Goal: Information Seeking & Learning: Check status

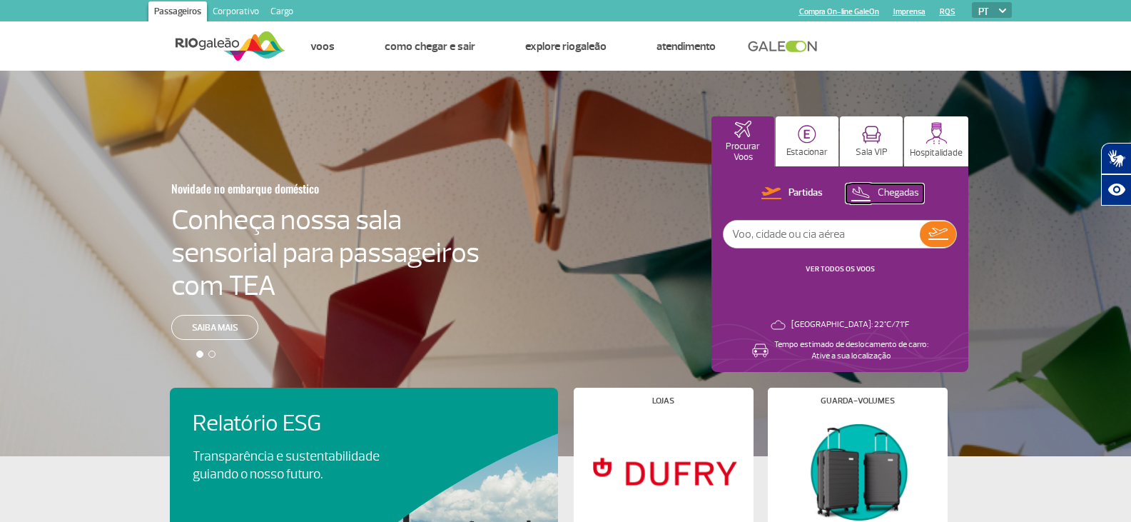
click at [906, 192] on p "Chegadas" at bounding box center [897, 193] width 41 height 14
click at [759, 199] on button "Partidas" at bounding box center [791, 193] width 70 height 19
click at [855, 266] on link "VER TODOS OS VOOS" at bounding box center [839, 268] width 69 height 9
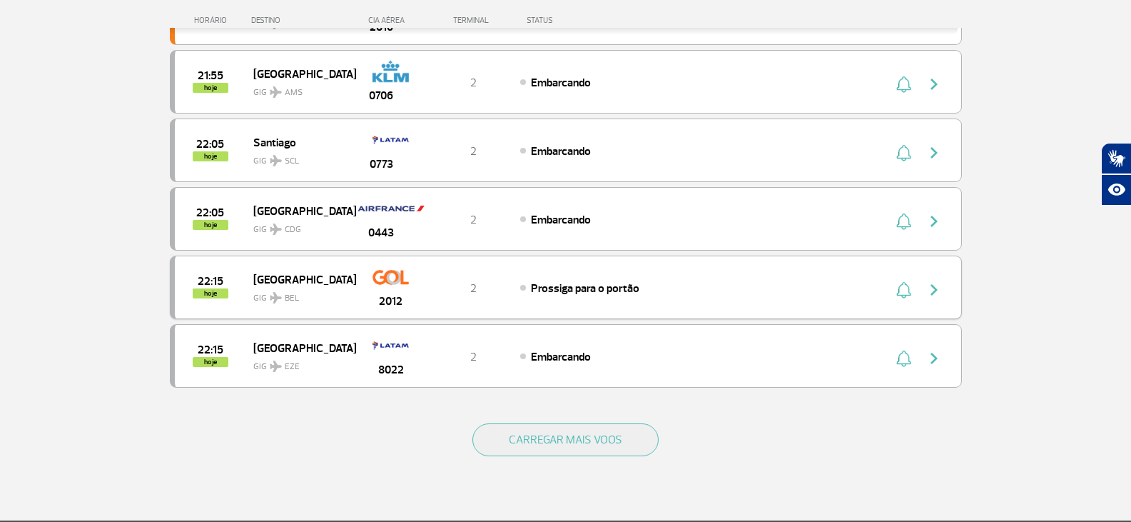
scroll to position [1284, 0]
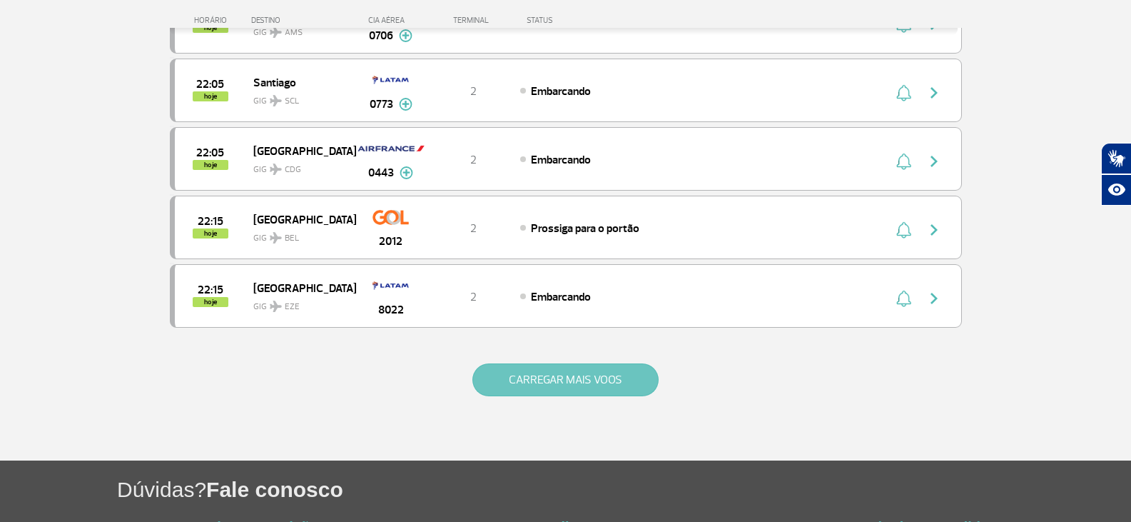
click at [594, 377] on button "CARREGAR MAIS VOOS" at bounding box center [565, 379] width 186 height 33
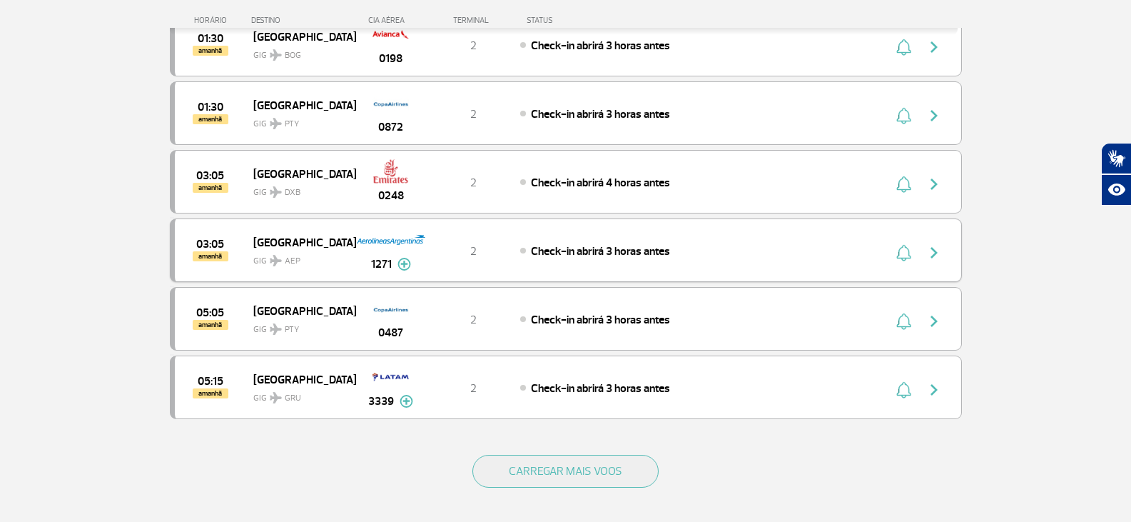
scroll to position [2568, 0]
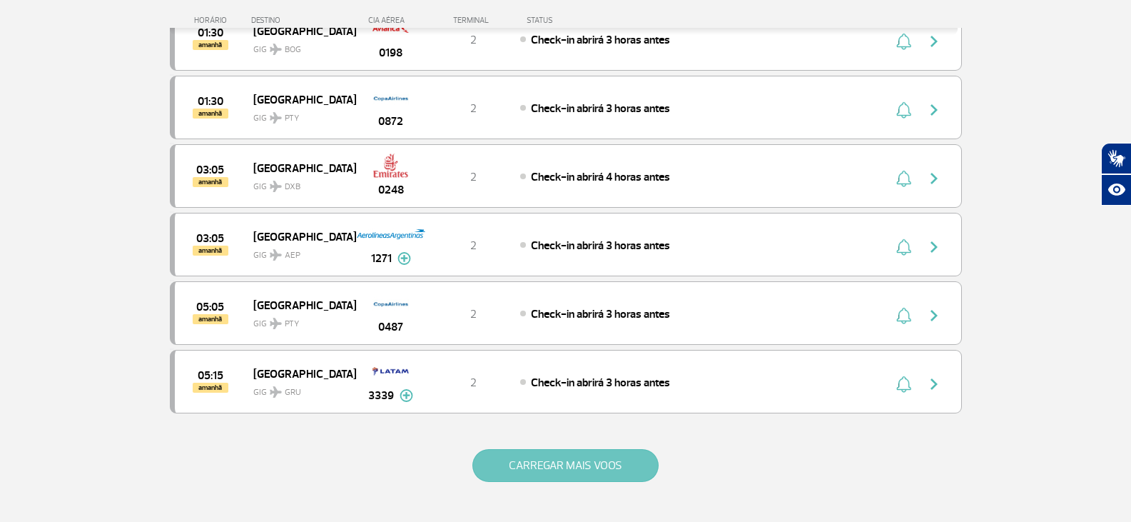
click at [565, 472] on button "CARREGAR MAIS VOOS" at bounding box center [565, 465] width 186 height 33
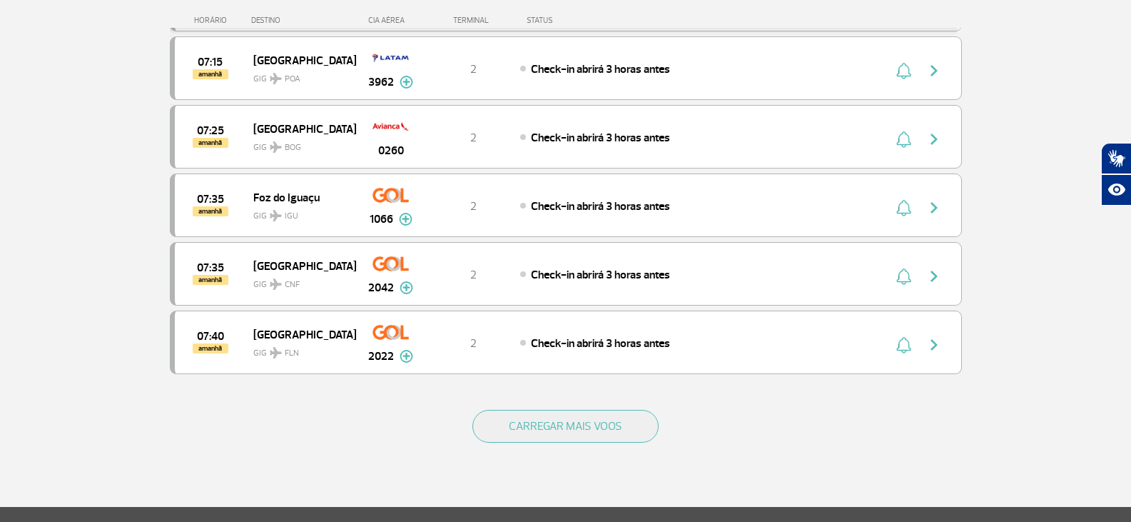
scroll to position [3995, 0]
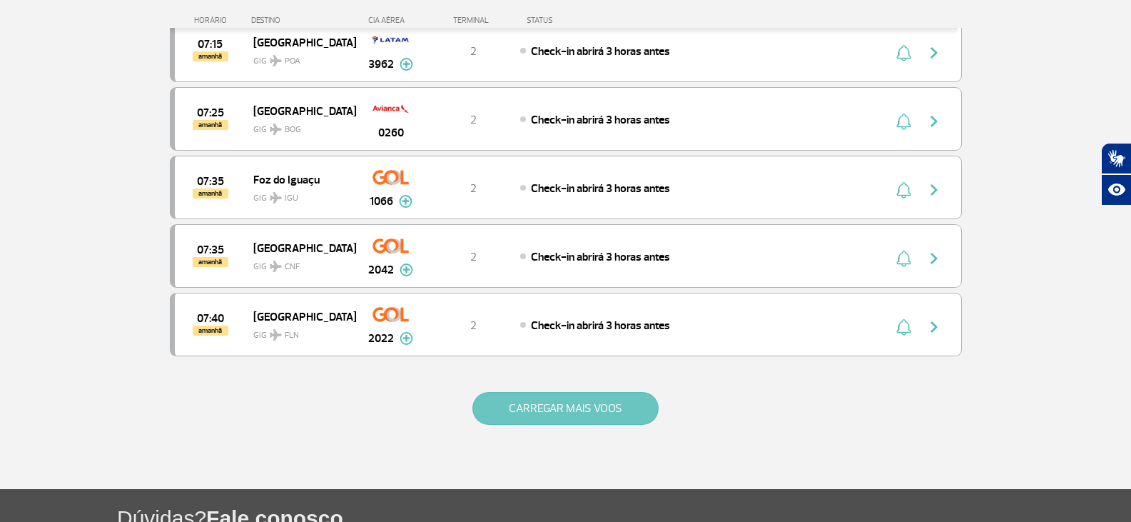
click at [544, 392] on button "CARREGAR MAIS VOOS" at bounding box center [565, 408] width 186 height 33
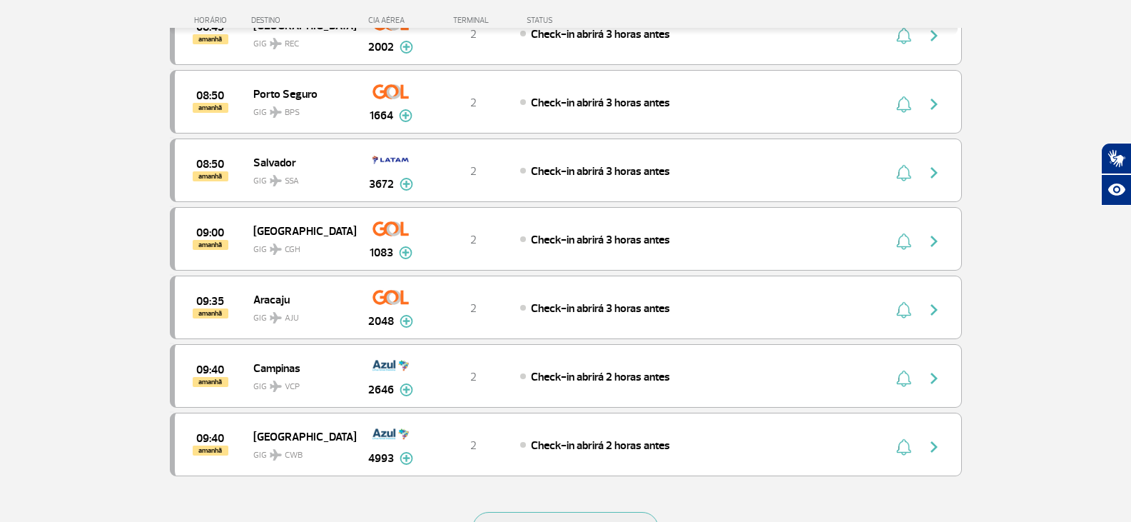
scroll to position [5351, 0]
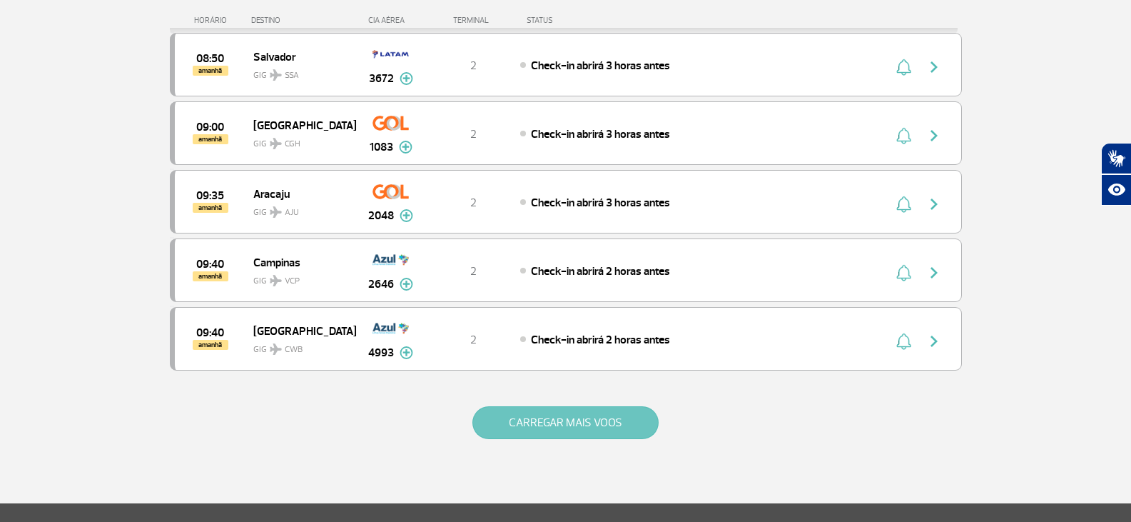
click at [546, 408] on button "CARREGAR MAIS VOOS" at bounding box center [565, 422] width 186 height 33
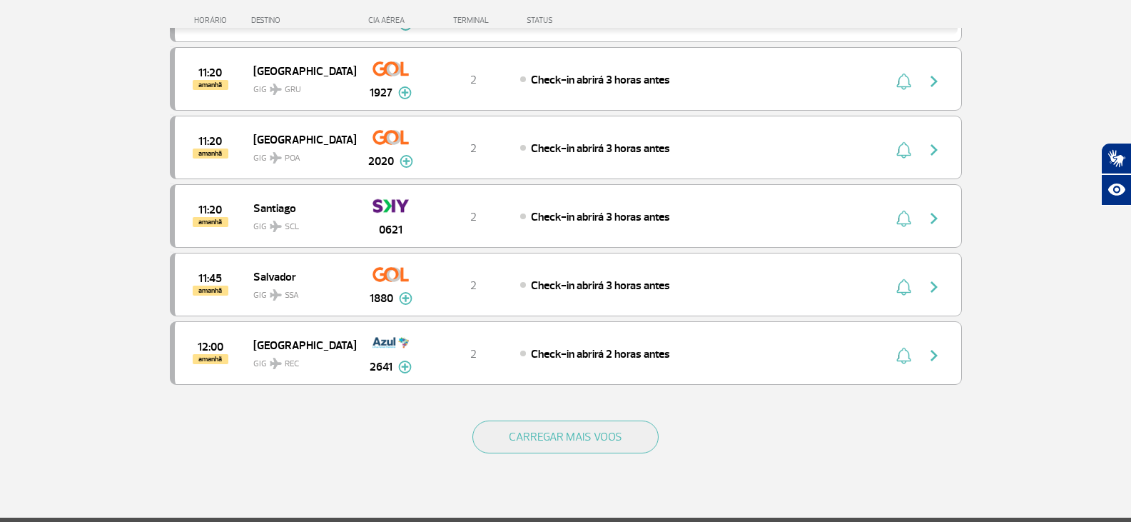
scroll to position [6890, 0]
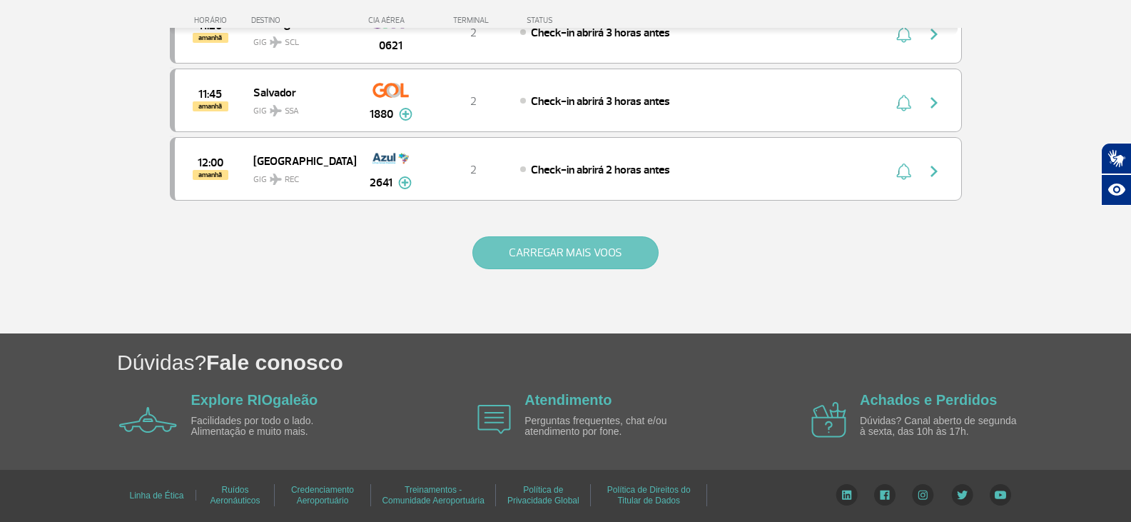
click at [581, 260] on button "CARREGAR MAIS VOOS" at bounding box center [565, 252] width 186 height 33
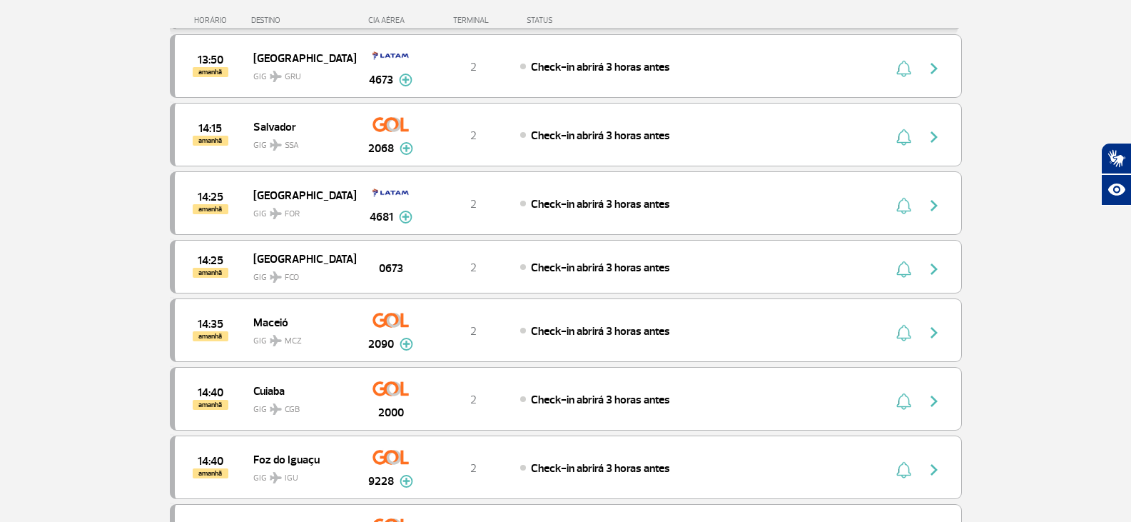
scroll to position [8174, 0]
